Goal: Navigation & Orientation: Find specific page/section

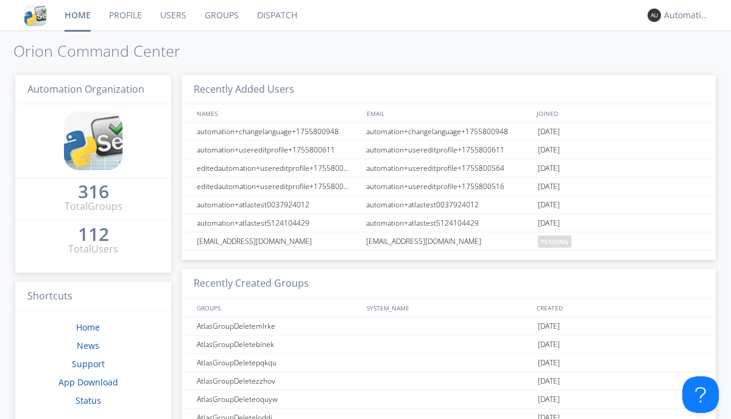
click at [276, 15] on link "Dispatch" at bounding box center [277, 15] width 59 height 30
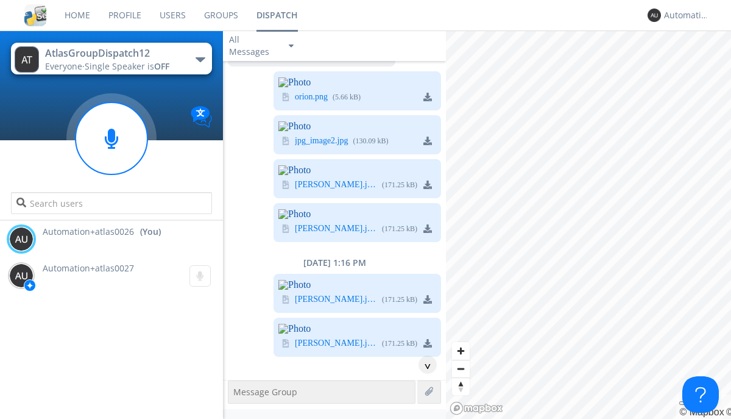
scroll to position [4441, 0]
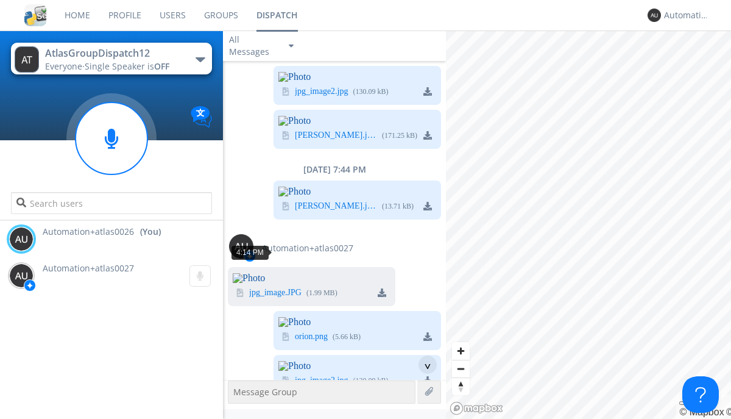
scroll to position [22, 0]
click at [423, 365] on div "^" at bounding box center [428, 364] width 18 height 18
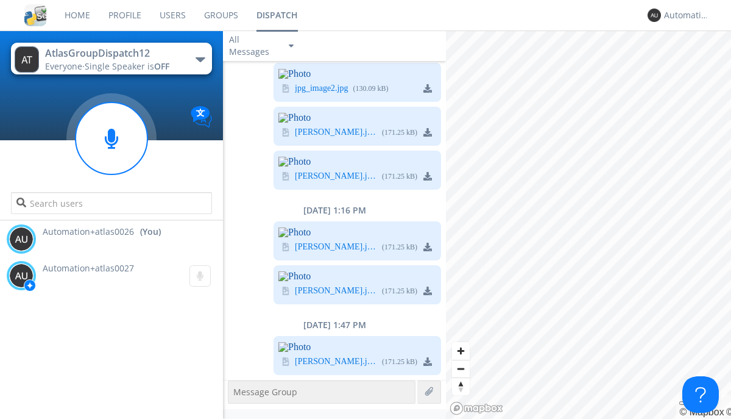
scroll to position [4623, 0]
click at [684, 15] on div "Automation+atlas0026" at bounding box center [687, 15] width 46 height 12
click at [693, 64] on div "Log Out" at bounding box center [693, 65] width 63 height 22
